Goal: Task Accomplishment & Management: Manage account settings

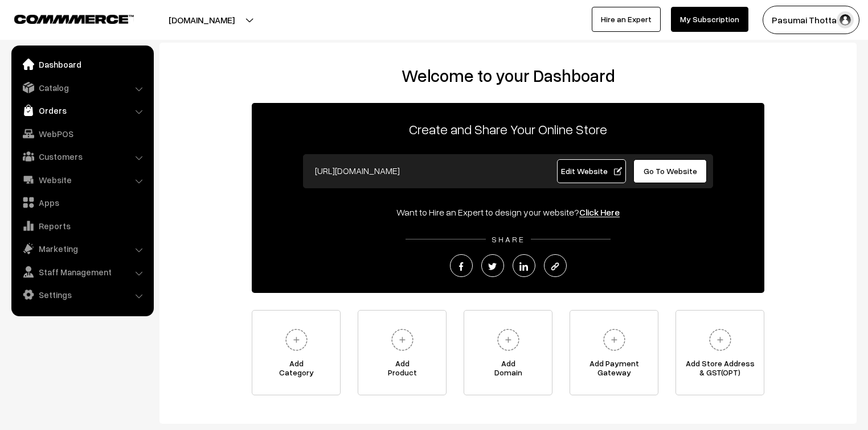
click at [51, 110] on link "Orders" at bounding box center [81, 110] width 135 height 20
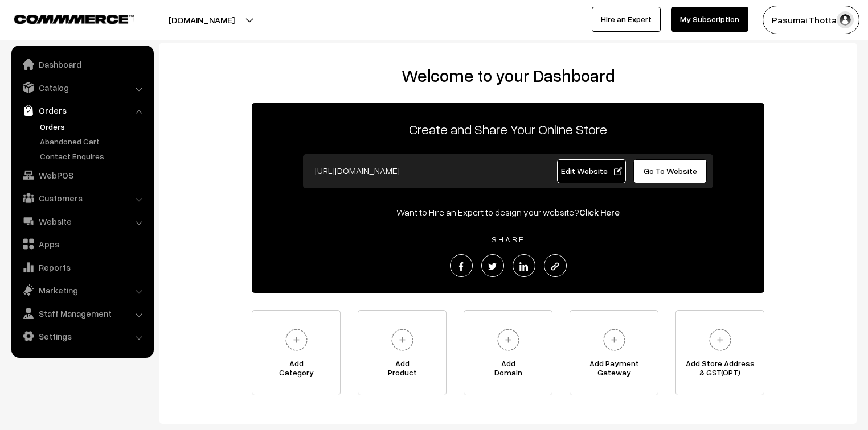
click at [52, 125] on link "Orders" at bounding box center [93, 127] width 113 height 12
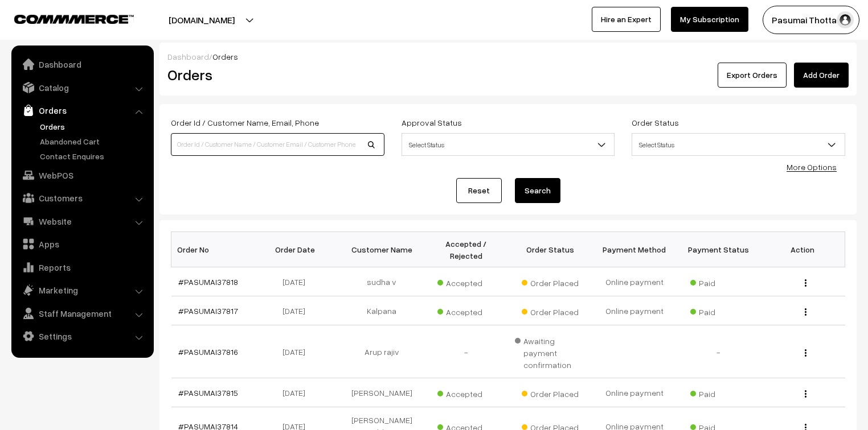
click at [200, 147] on input at bounding box center [277, 144] width 213 height 23
type input "7397297985"
click at [515, 178] on button "Search" at bounding box center [538, 190] width 46 height 25
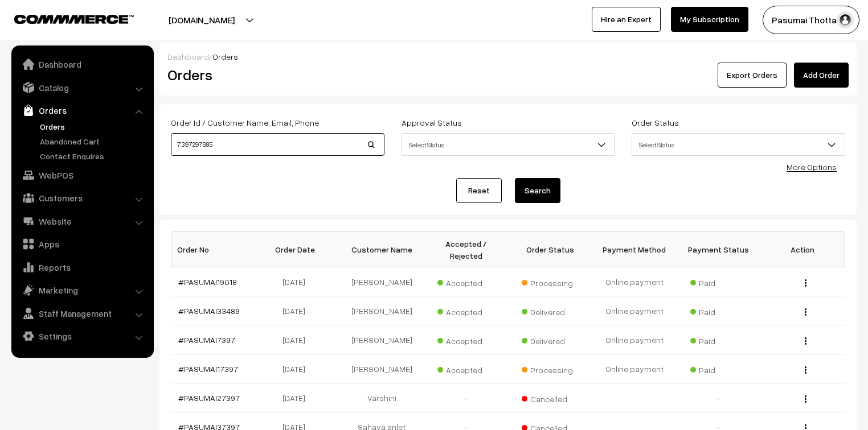
drag, startPoint x: 212, startPoint y: 146, endPoint x: 172, endPoint y: 148, distance: 39.9
click at [172, 148] on input "7397297985" at bounding box center [277, 144] width 213 height 23
type input "37509"
click at [515, 178] on button "Search" at bounding box center [538, 190] width 46 height 25
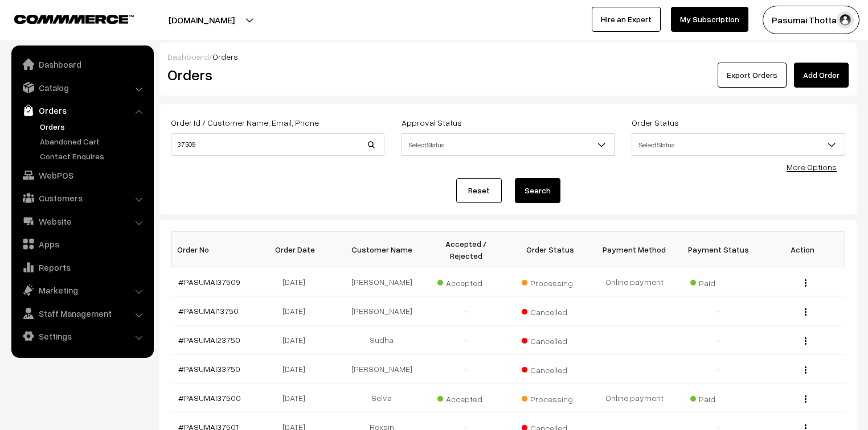
click at [784, 70] on button "Export Orders" at bounding box center [751, 75] width 69 height 25
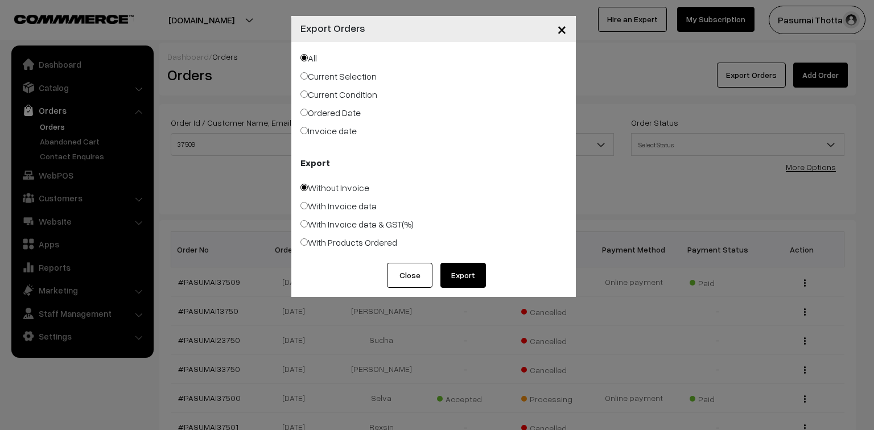
click at [319, 115] on label "Ordered Date" at bounding box center [331, 113] width 60 height 14
click at [308, 115] on input "Ordered Date" at bounding box center [304, 112] width 7 height 7
radio input "true"
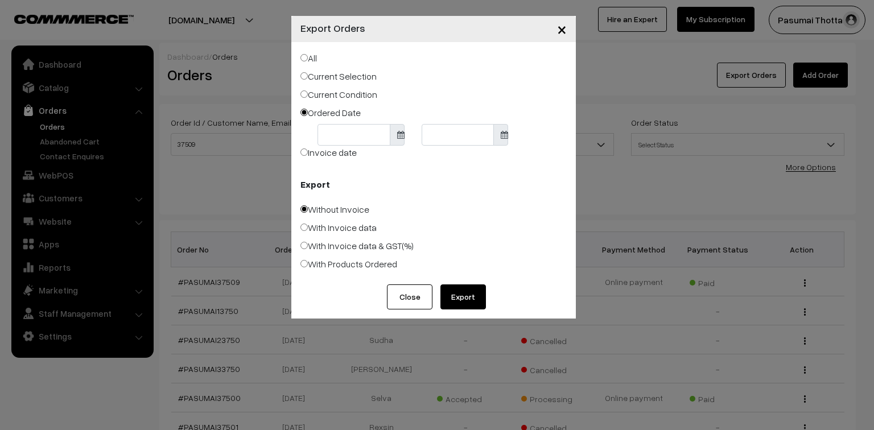
click at [321, 134] on body "Thank you for showing interest. Our team will call you shortly. Close pasumaith…" at bounding box center [437, 350] width 874 height 701
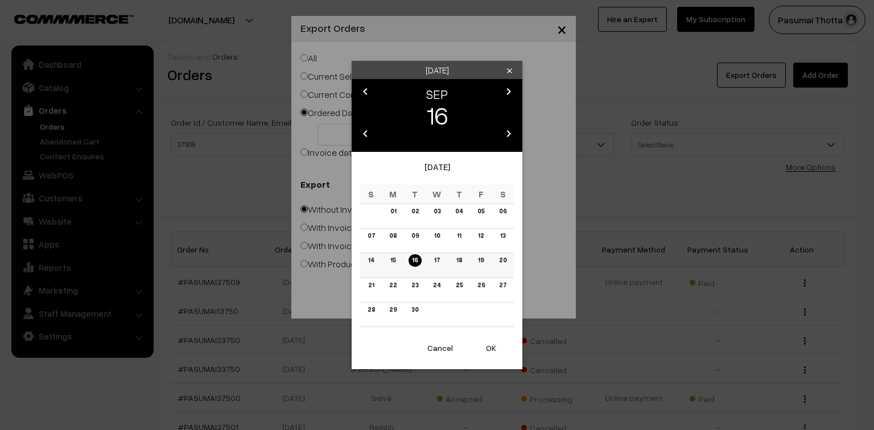
click at [391, 260] on link "15" at bounding box center [393, 260] width 12 height 12
click at [493, 351] on button "OK" at bounding box center [492, 348] width 46 height 25
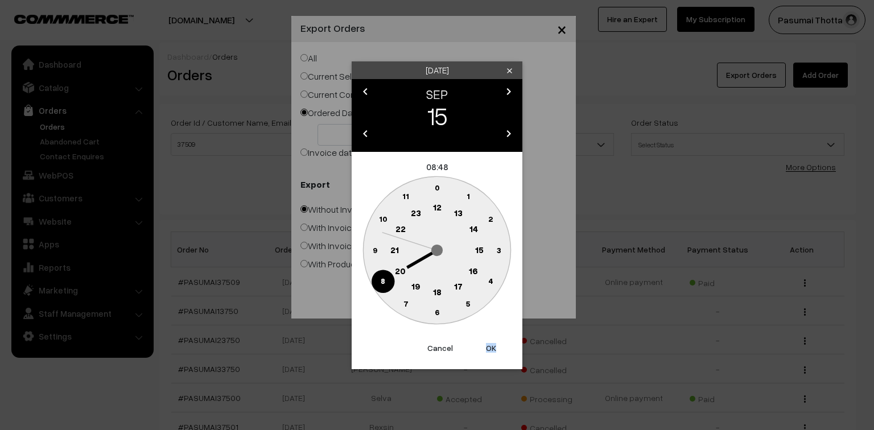
click at [493, 351] on button "OK" at bounding box center [492, 348] width 46 height 25
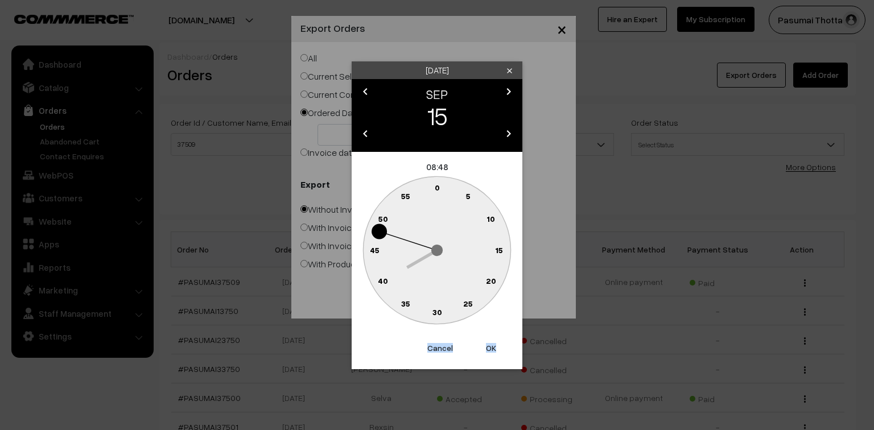
click at [493, 351] on button "OK" at bounding box center [492, 348] width 46 height 25
type input "15-09-2025"
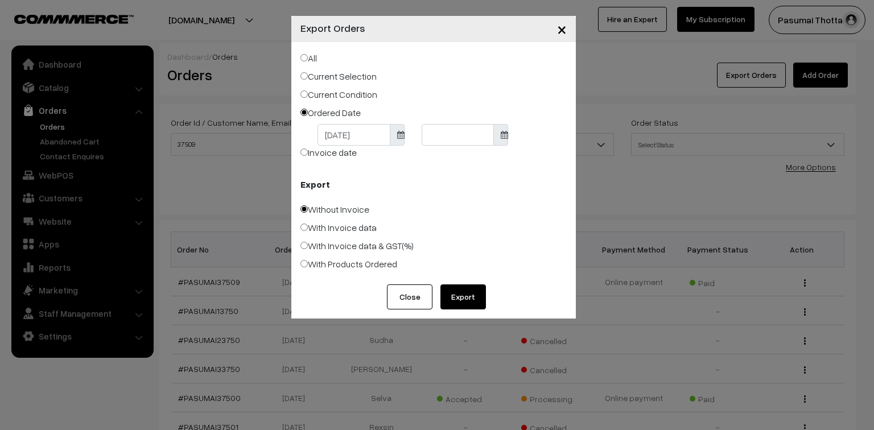
click at [450, 132] on body "Thank you for showing interest. Our team will call you shortly. Close pasumaith…" at bounding box center [437, 350] width 874 height 701
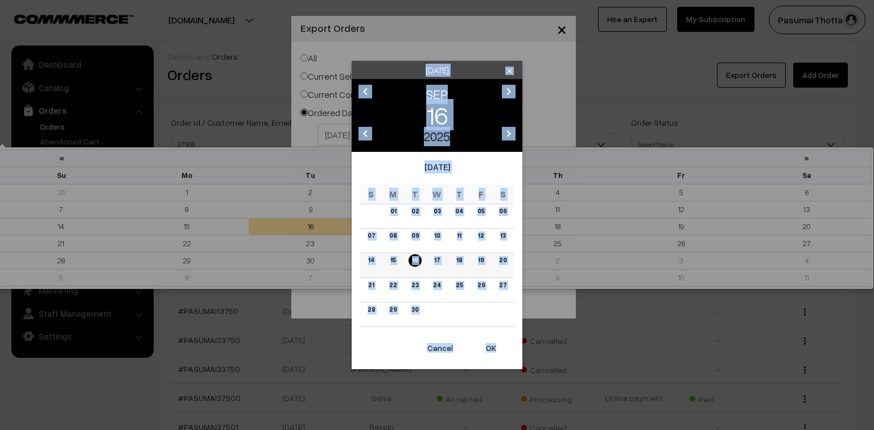
click at [419, 259] on link "16" at bounding box center [415, 260] width 13 height 12
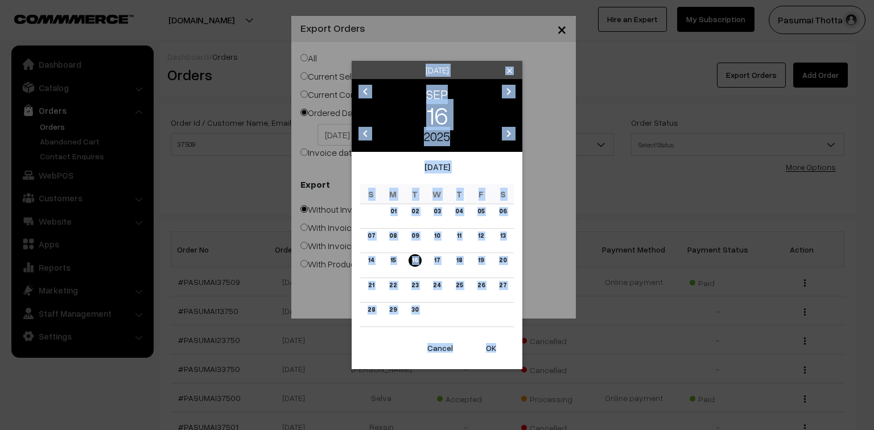
click at [491, 340] on button "OK" at bounding box center [492, 348] width 46 height 25
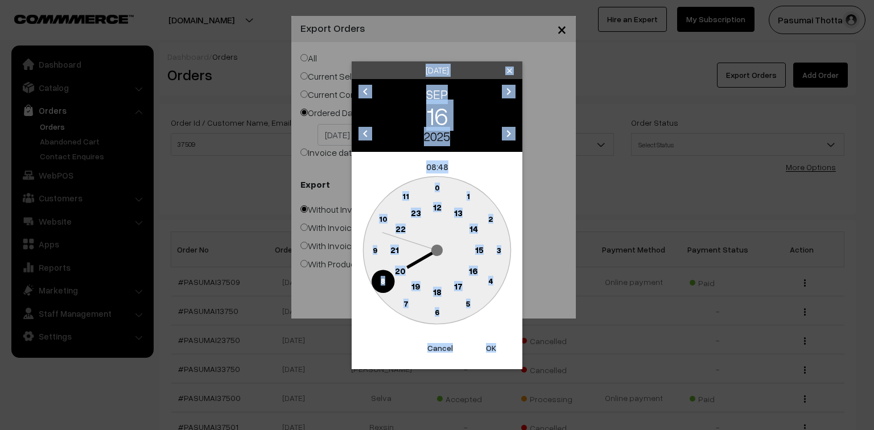
click at [491, 340] on button "OK" at bounding box center [492, 348] width 46 height 25
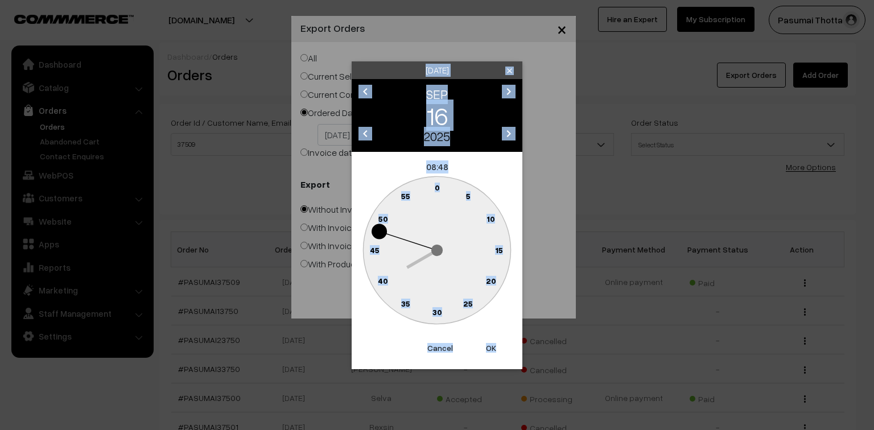
click at [491, 340] on button "OK" at bounding box center [492, 348] width 46 height 25
type input "16-09-2025"
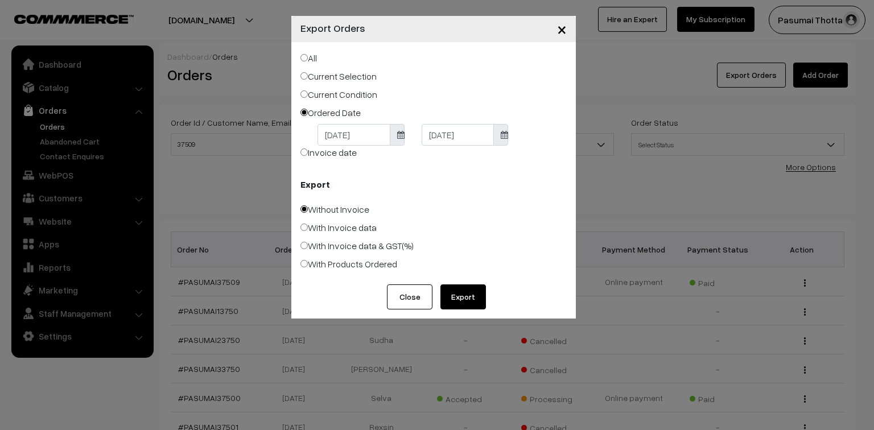
click at [458, 300] on button "Export" at bounding box center [464, 297] width 46 height 25
click at [561, 34] on span "×" at bounding box center [562, 28] width 10 height 21
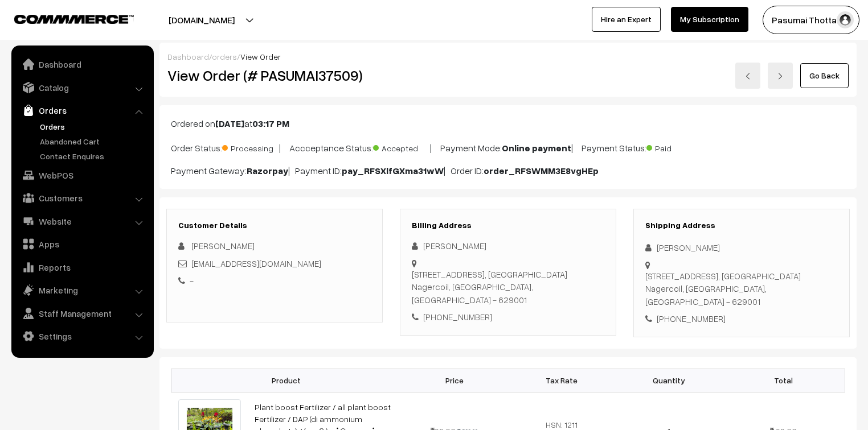
scroll to position [46, 0]
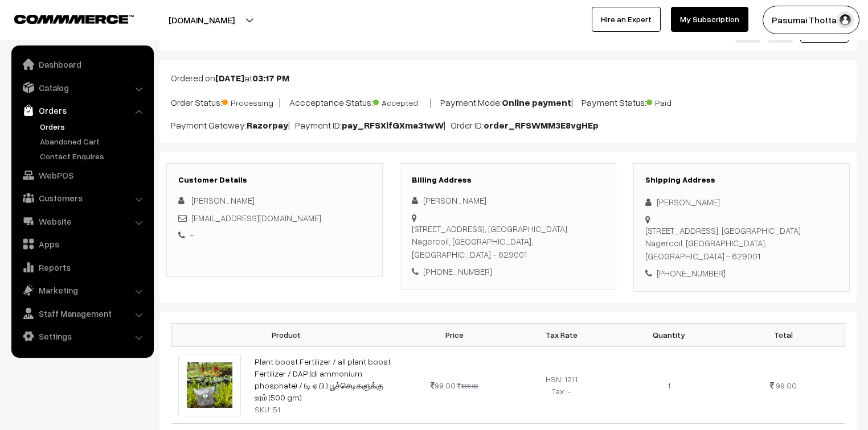
click at [103, 6] on div at bounding box center [214, 20] width 422 height 28
click at [102, 20] on img at bounding box center [74, 19] width 120 height 9
